Goal: Information Seeking & Learning: Learn about a topic

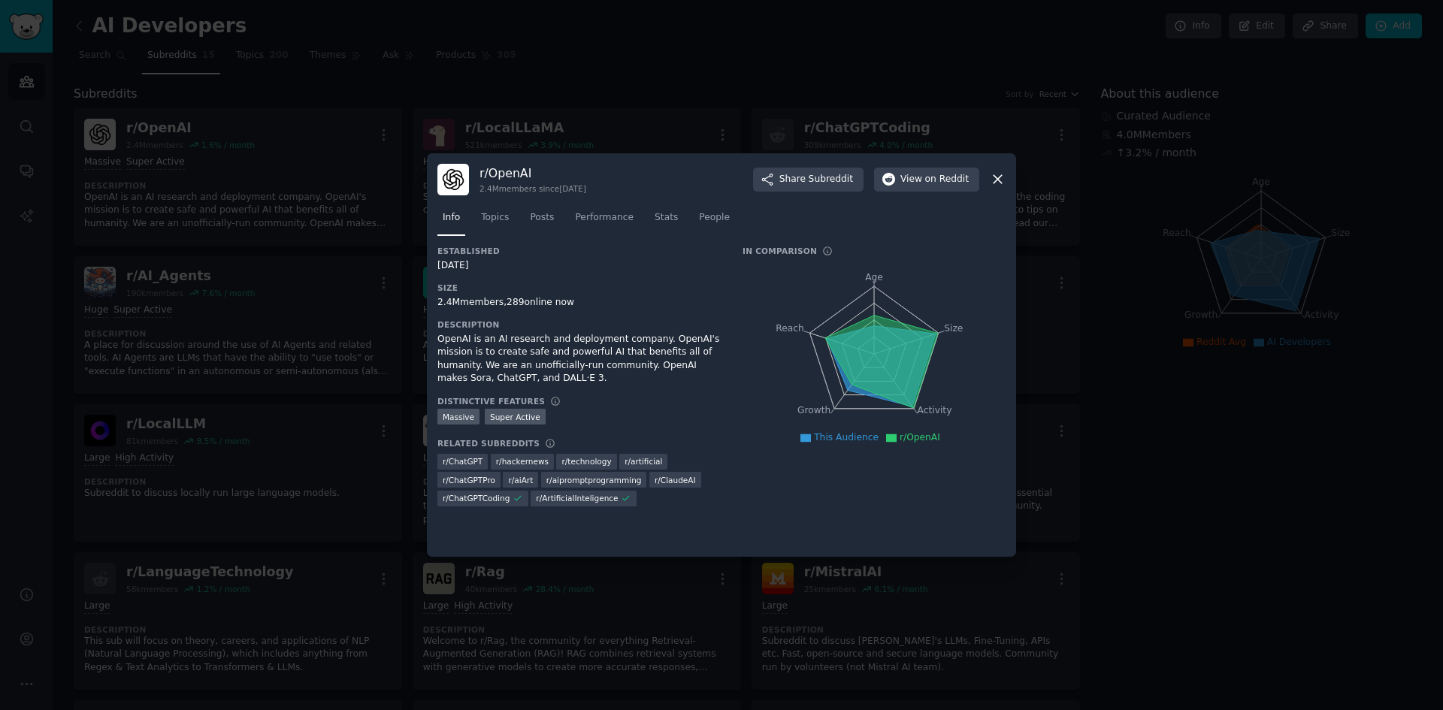
scroll to position [43, 0]
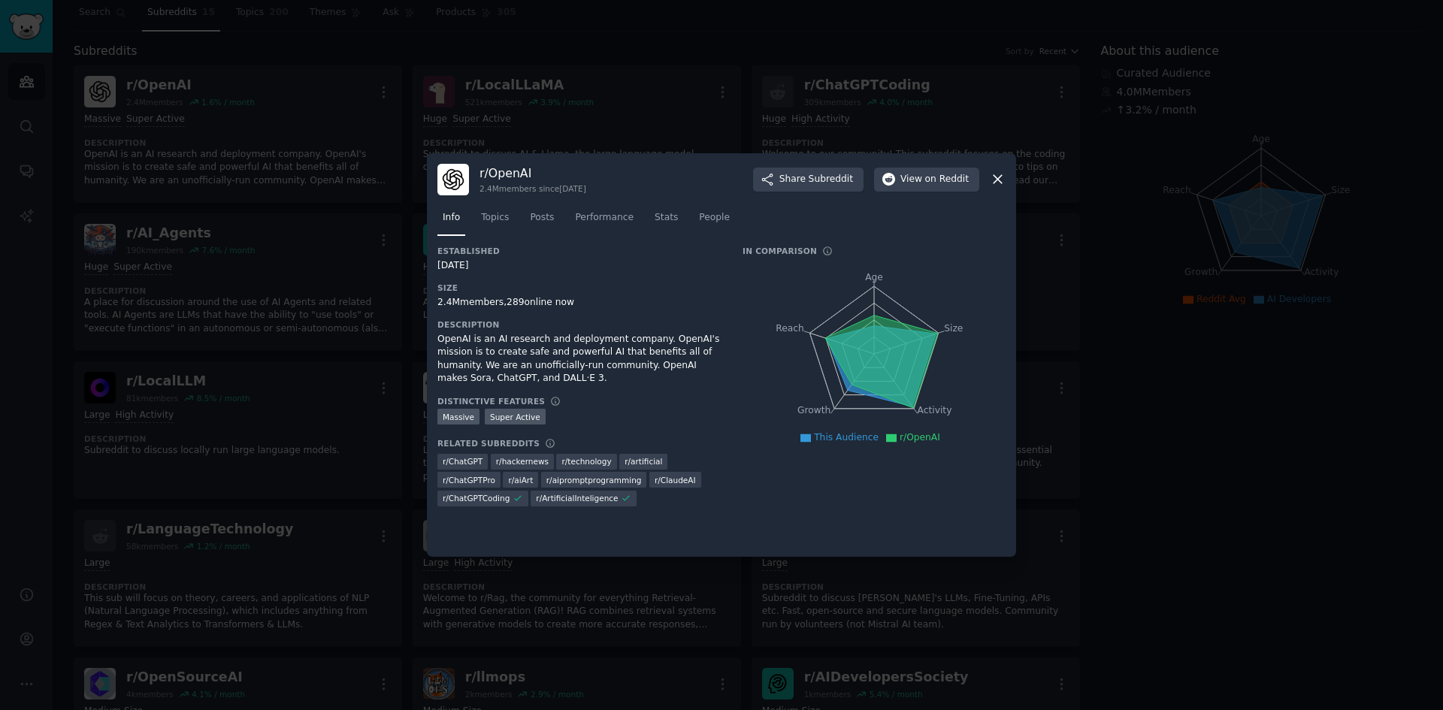
click at [994, 188] on div "r/ OpenAI 2.4M members since [DATE] Share Subreddit View on Reddit" at bounding box center [721, 180] width 568 height 32
click at [1000, 181] on icon at bounding box center [998, 180] width 8 height 8
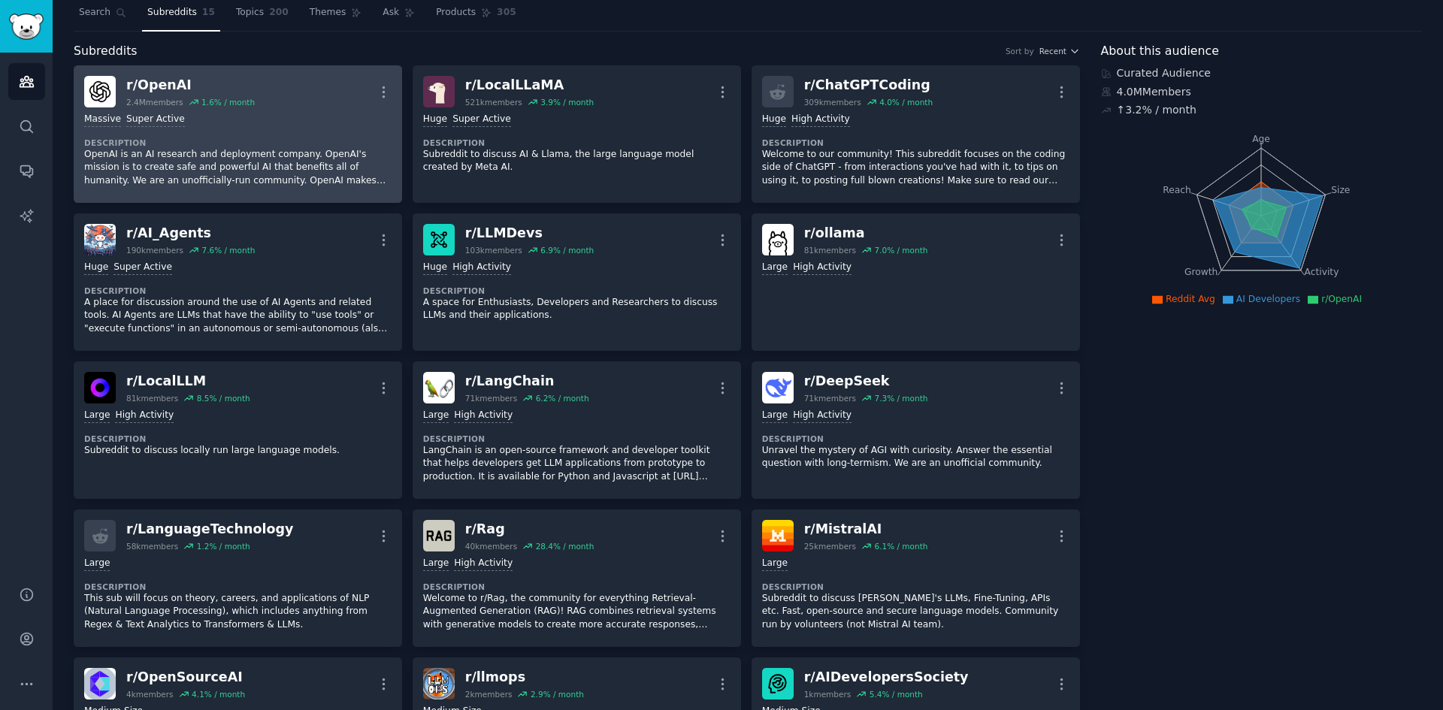
click at [299, 94] on div "r/ OpenAI 2.4M members 1.6 % / month More" at bounding box center [237, 92] width 307 height 32
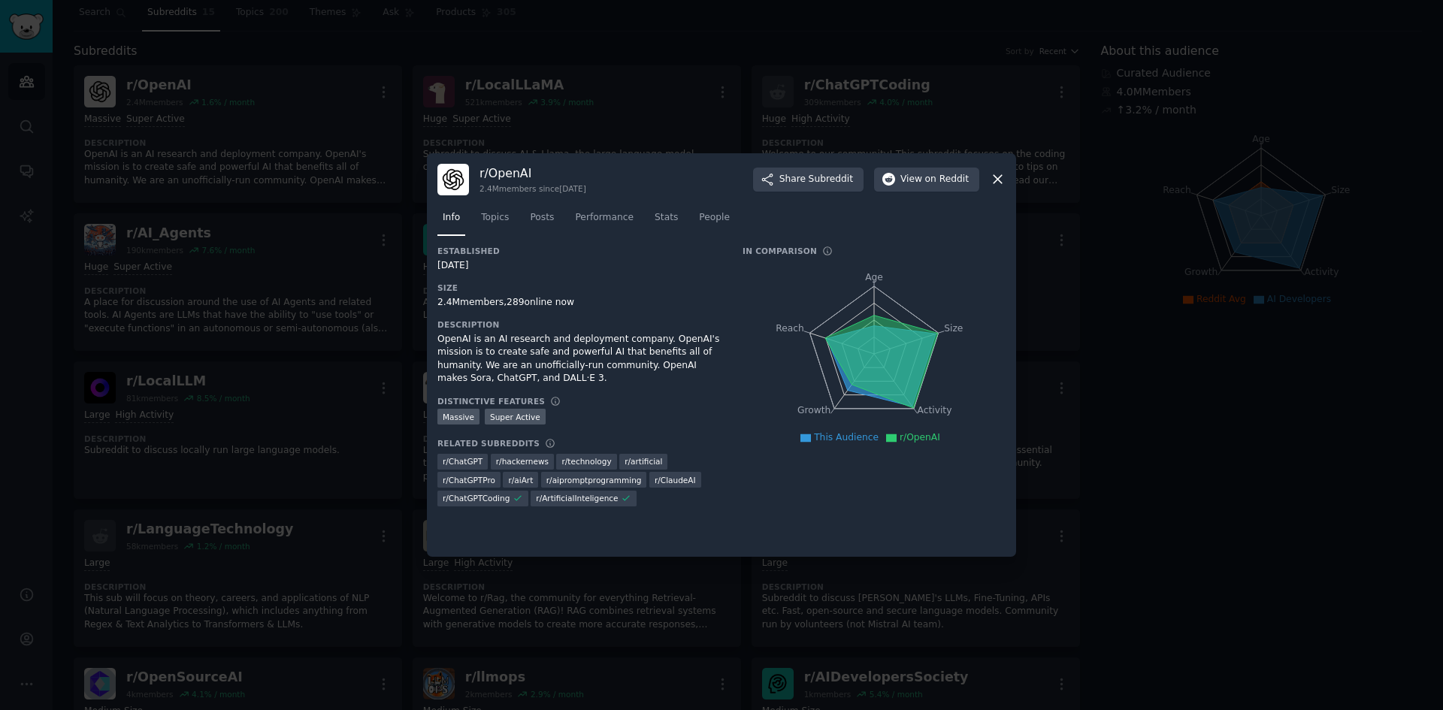
click at [840, 372] on icon at bounding box center [881, 365] width 109 height 80
click at [994, 180] on icon at bounding box center [998, 179] width 16 height 16
